Goal: Transaction & Acquisition: Purchase product/service

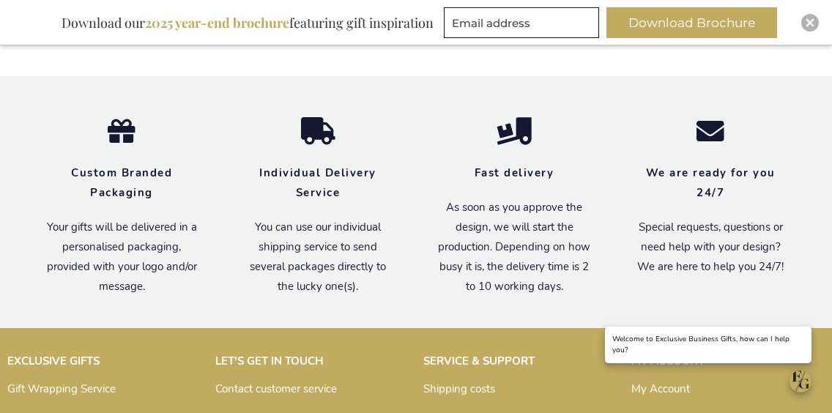
scroll to position [1361, 0]
click at [811, 24] on img "Close" at bounding box center [810, 22] width 9 height 9
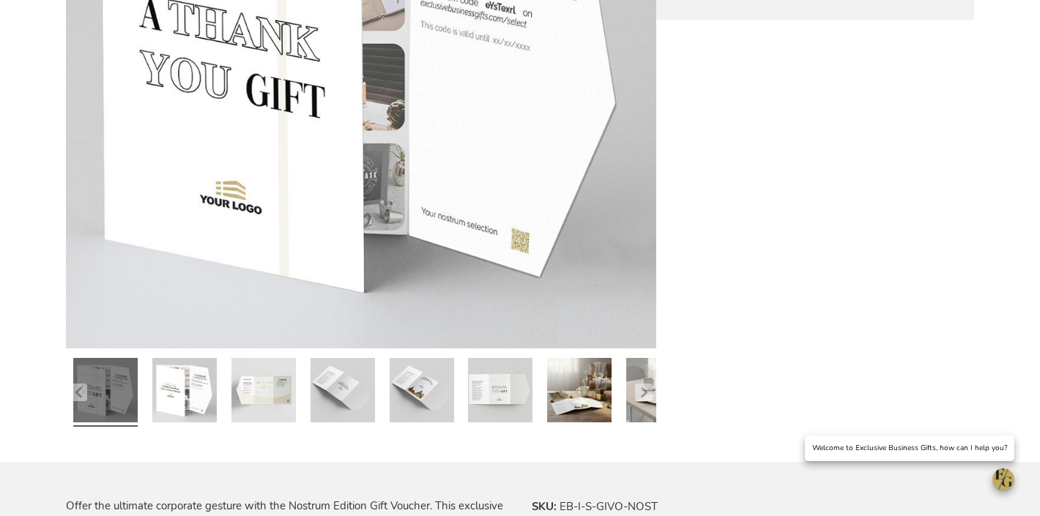
scroll to position [0, 0]
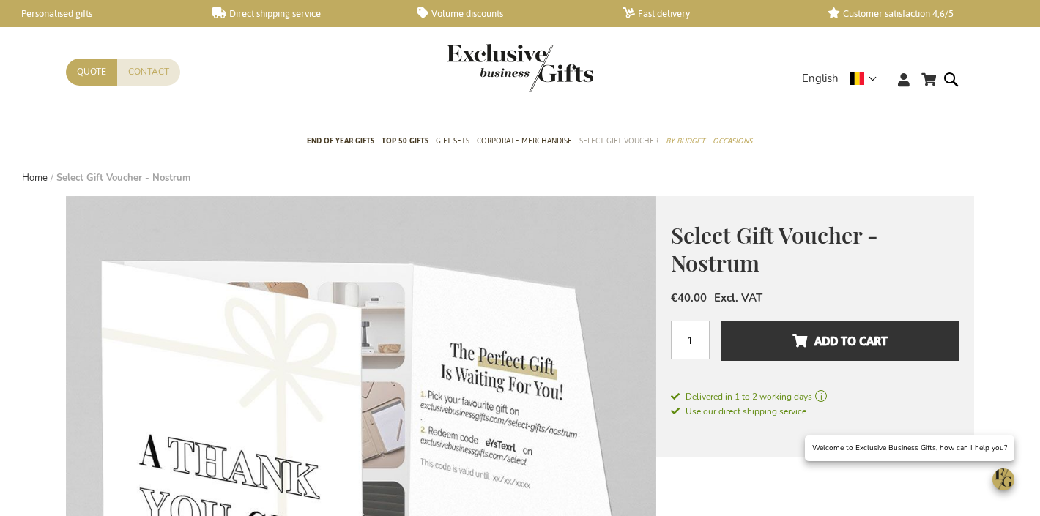
click at [604, 144] on span "Select Gift Voucher" at bounding box center [618, 140] width 79 height 15
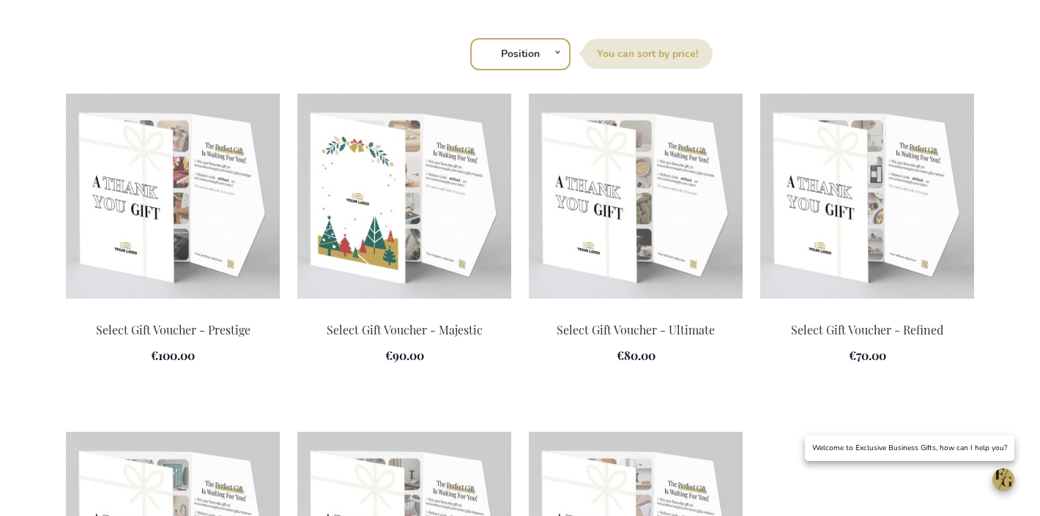
scroll to position [2039, 0]
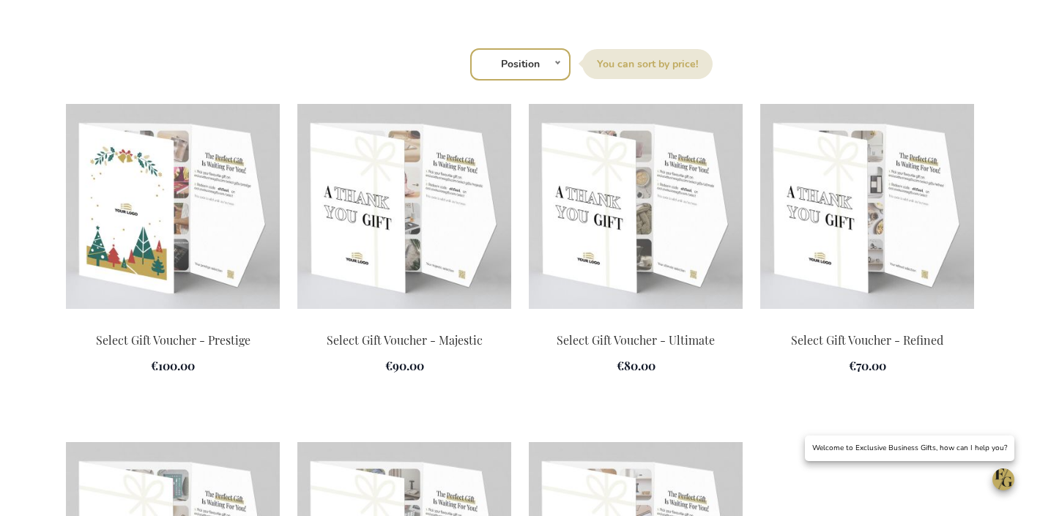
click at [202, 121] on img at bounding box center [173, 206] width 214 height 205
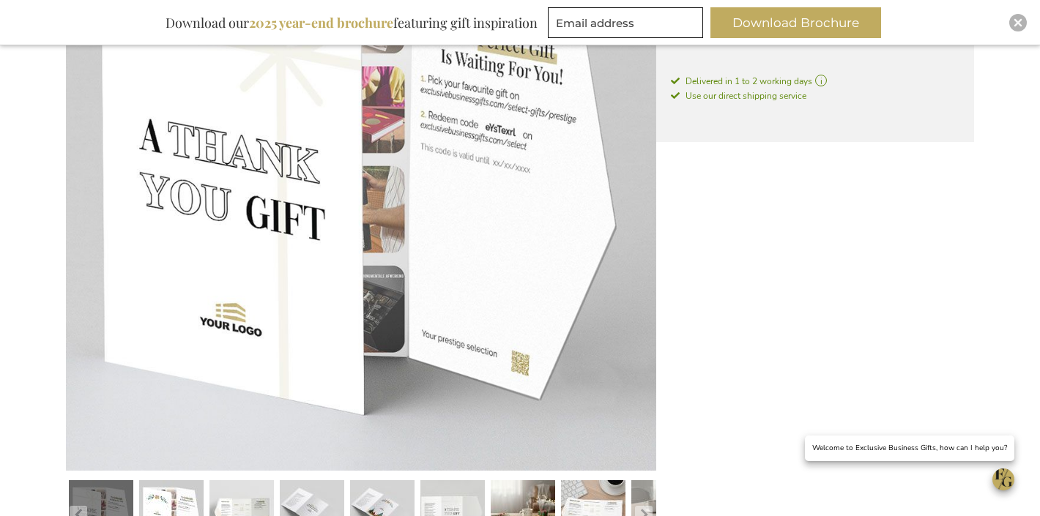
scroll to position [362, 0]
